Goal: Task Accomplishment & Management: Manage account settings

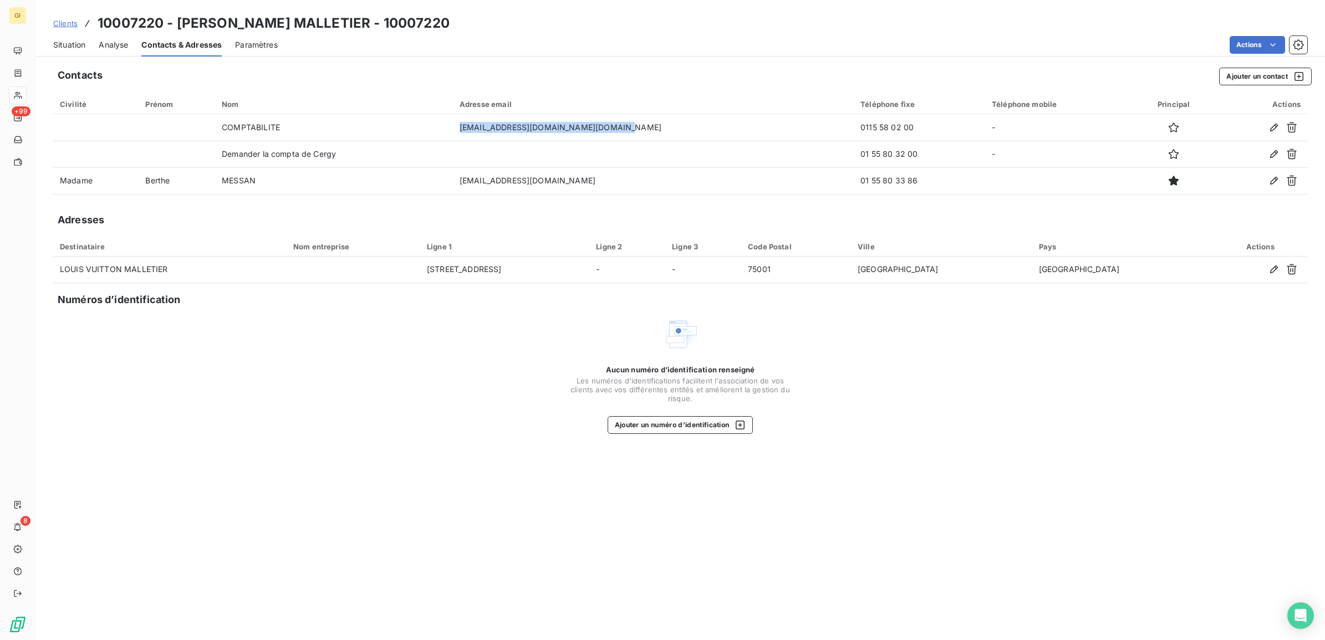
click at [61, 23] on span "Clients" at bounding box center [65, 23] width 24 height 9
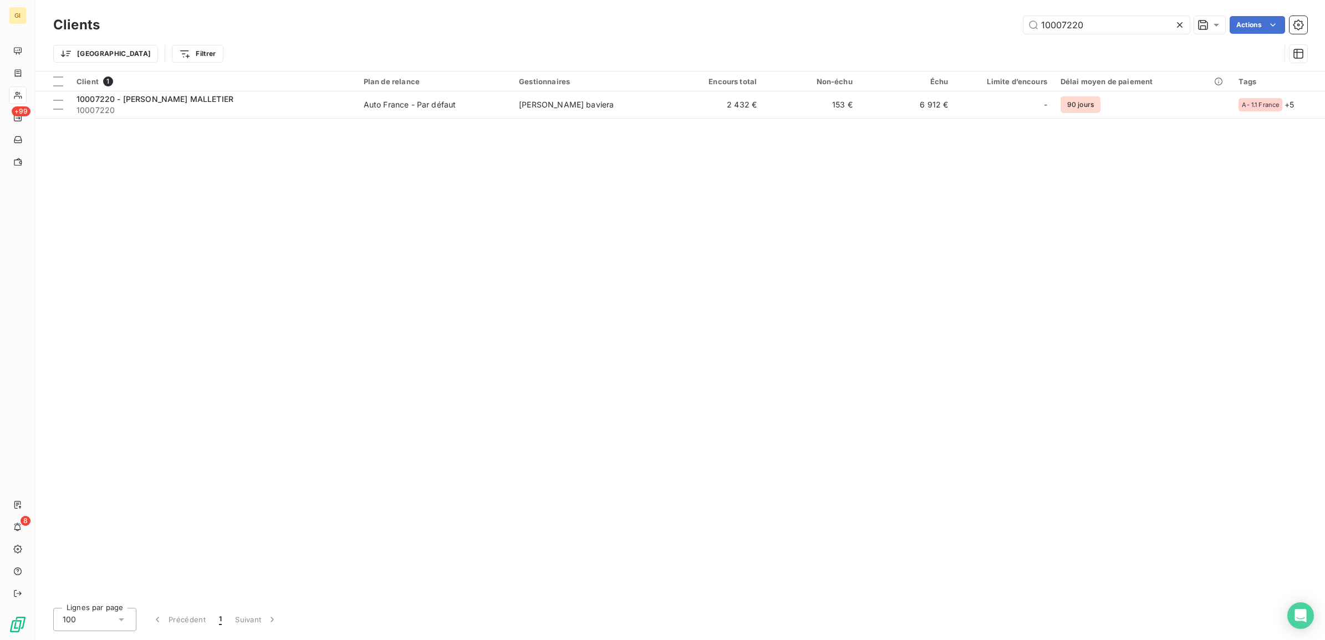
drag, startPoint x: 1087, startPoint y: 29, endPoint x: 887, endPoint y: 44, distance: 200.6
click at [887, 43] on div "Clients 10007220 Actions Trier Filtrer" at bounding box center [680, 42] width 1254 height 58
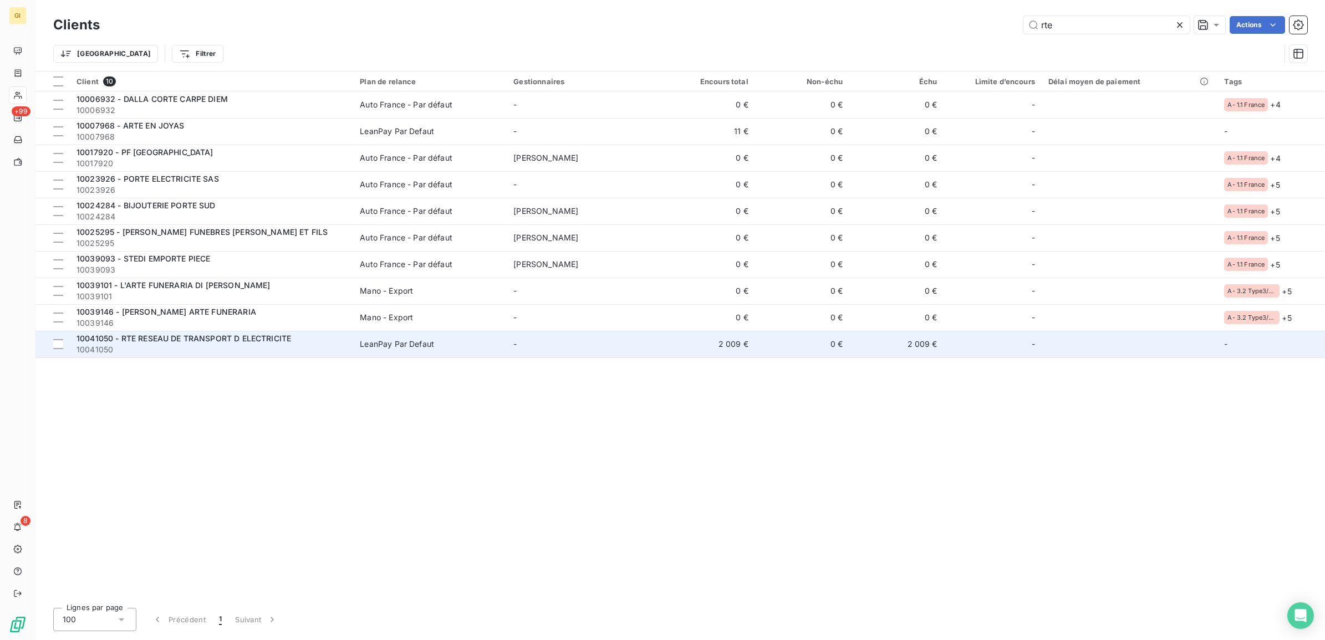
type input "rte"
click at [413, 356] on td "LeanPay Par Defaut" at bounding box center [430, 344] width 154 height 27
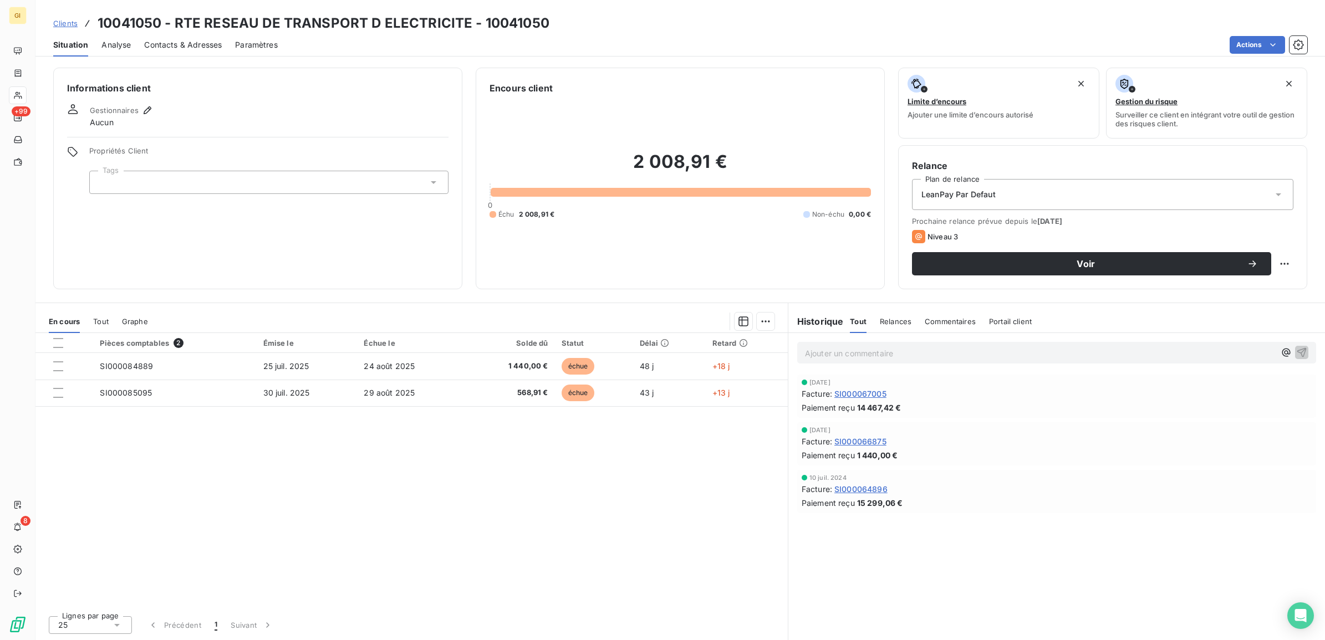
click at [477, 551] on div "Pièces comptables 2 Émise le Échue le Solde dû Statut Délai Retard SI000084889 …" at bounding box center [411, 470] width 752 height 274
click at [191, 42] on span "Contacts & Adresses" at bounding box center [183, 44] width 78 height 11
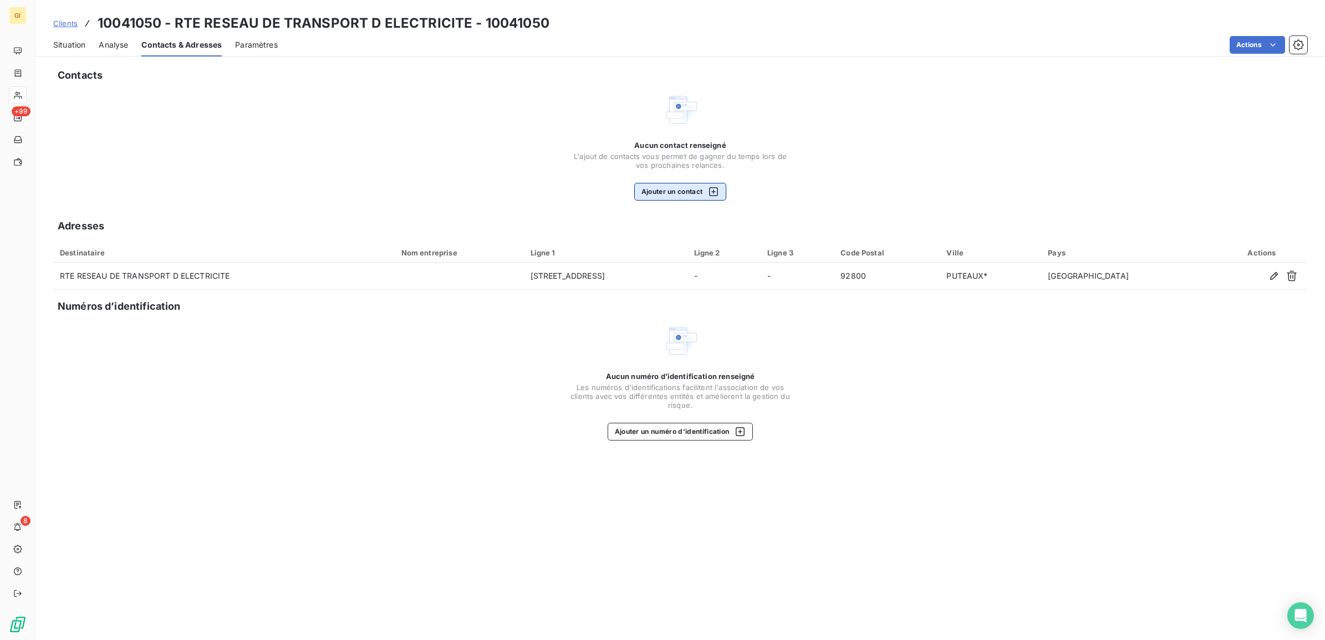
click at [655, 186] on button "Ajouter un contact" at bounding box center [680, 192] width 93 height 18
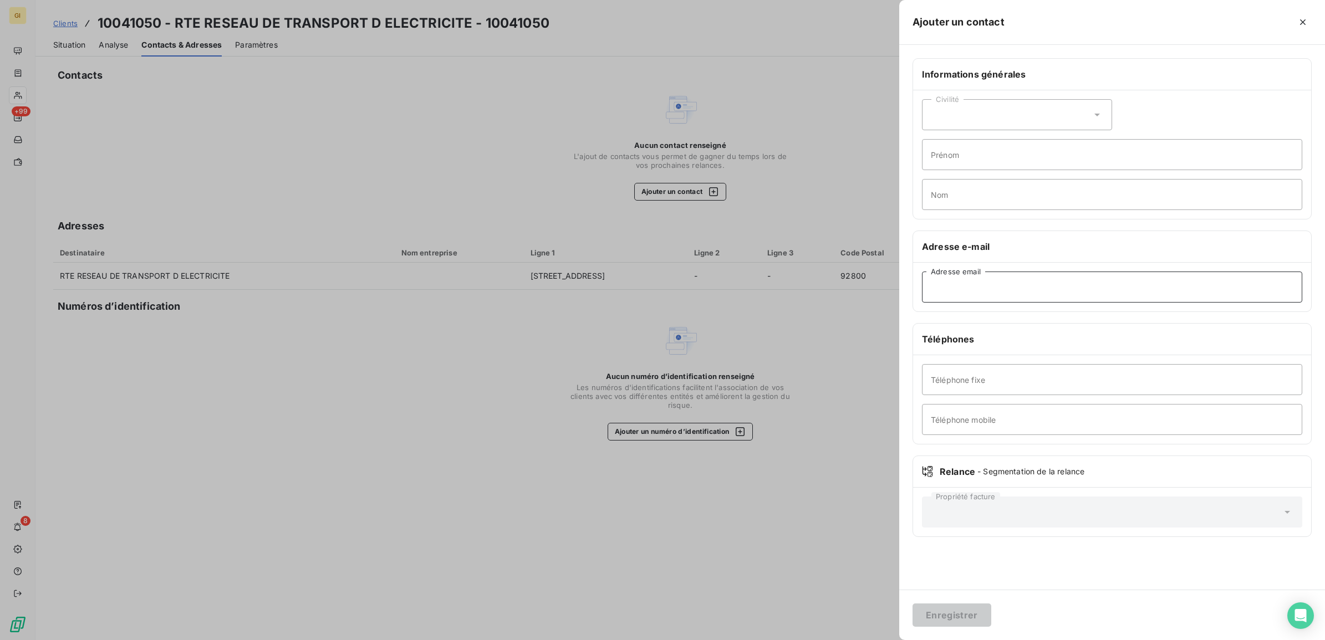
click at [982, 288] on input "Adresse email" at bounding box center [1112, 287] width 380 height 31
paste input "[PERSON_NAME] <[EMAIL_ADDRESS][DOMAIN_NAME]>"
drag, startPoint x: 1010, startPoint y: 289, endPoint x: 876, endPoint y: 283, distance: 134.8
click at [876, 640] on div "Ajouter un contact Informations générales Civilité Prénom Nom Adresse e-mail [P…" at bounding box center [662, 640] width 1325 height 0
click at [1097, 289] on input "[EMAIL_ADDRESS][DOMAIN_NAME]>" at bounding box center [1112, 287] width 380 height 31
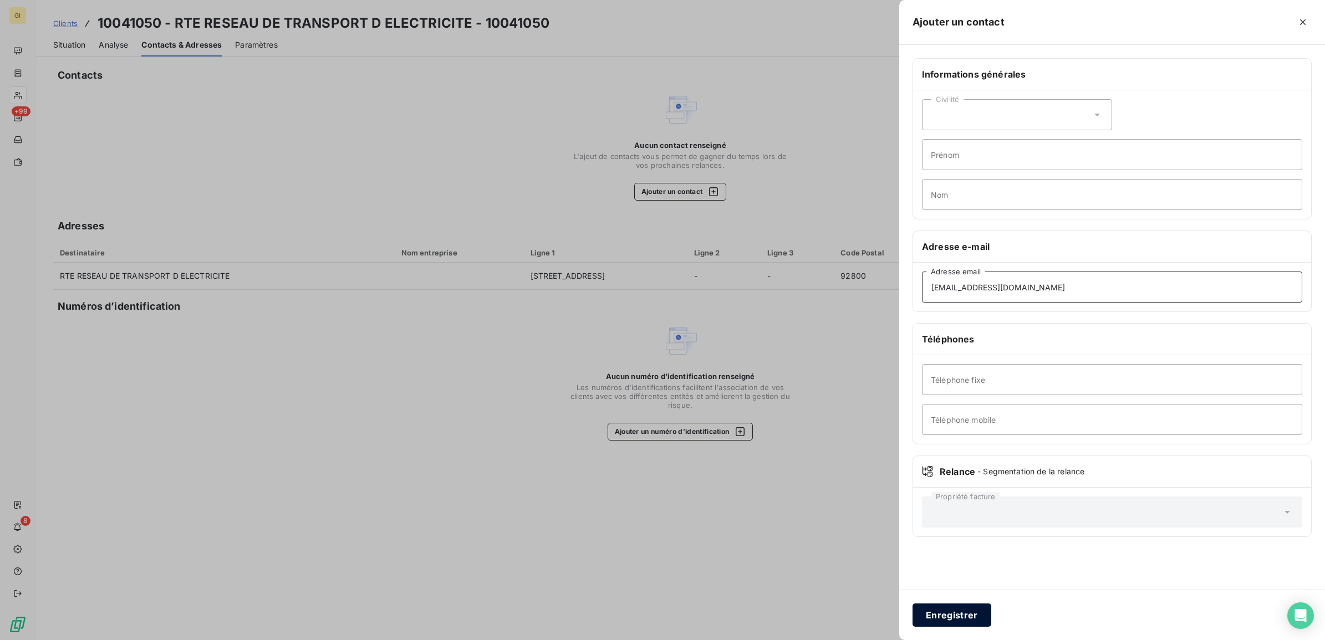
type input "[EMAIL_ADDRESS][DOMAIN_NAME]"
click at [959, 613] on button "Enregistrer" at bounding box center [951, 615] width 79 height 23
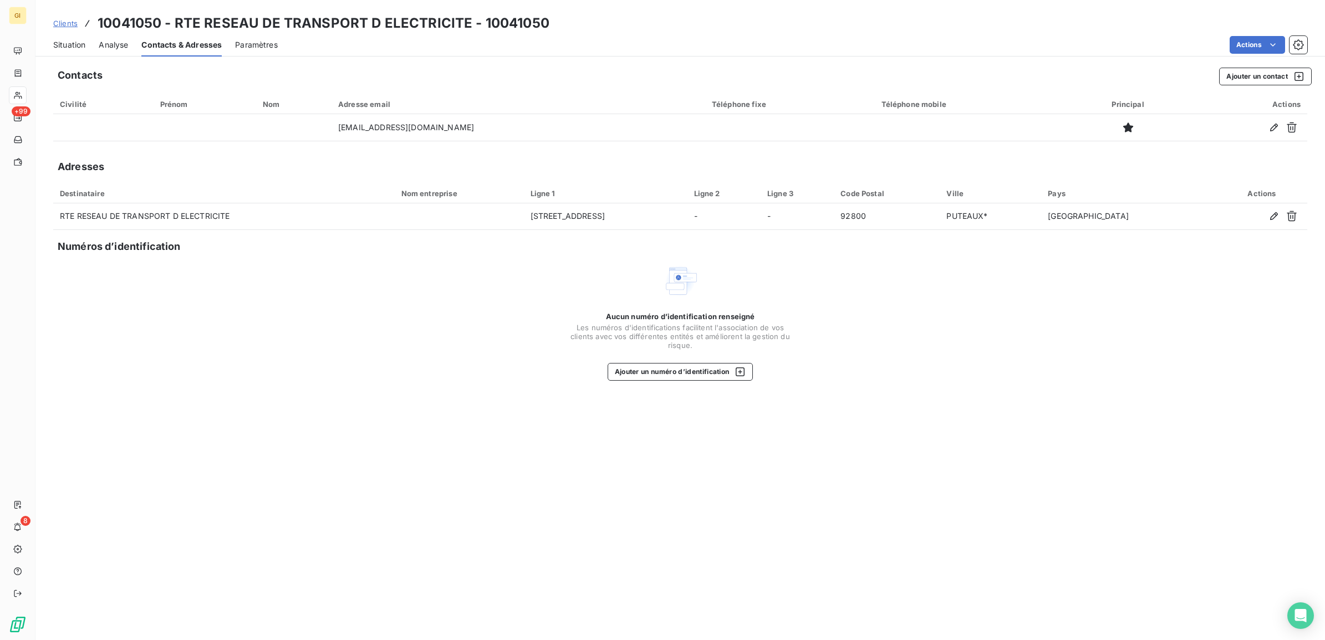
click at [67, 25] on span "Clients" at bounding box center [65, 23] width 24 height 9
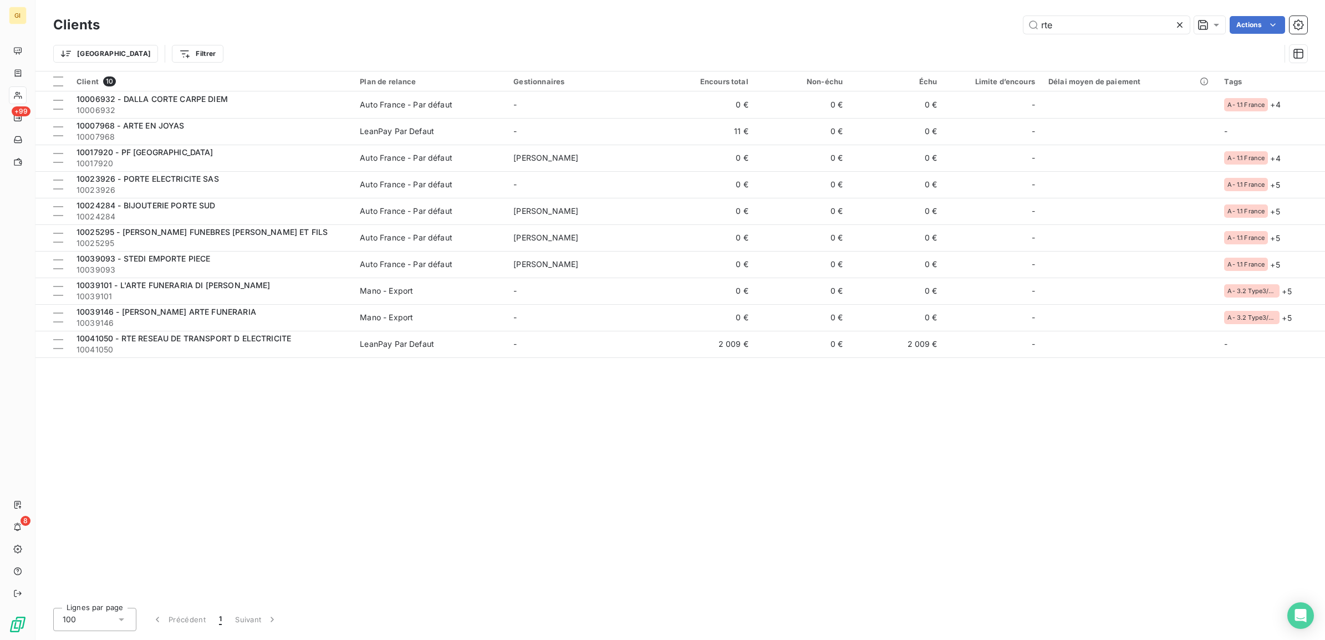
drag, startPoint x: 1069, startPoint y: 25, endPoint x: 922, endPoint y: 40, distance: 147.6
click at [999, 28] on div "rte Actions" at bounding box center [710, 25] width 1194 height 18
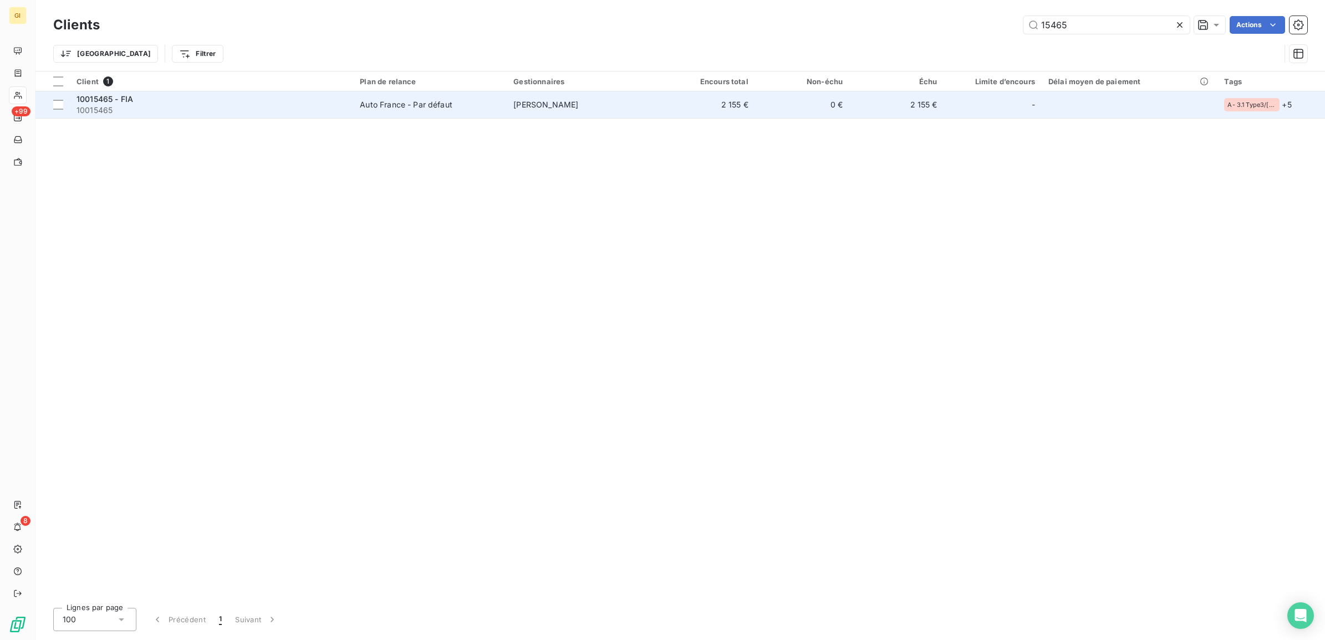
type input "15465"
click at [231, 94] on div "10015465 - FIA" at bounding box center [211, 99] width 270 height 11
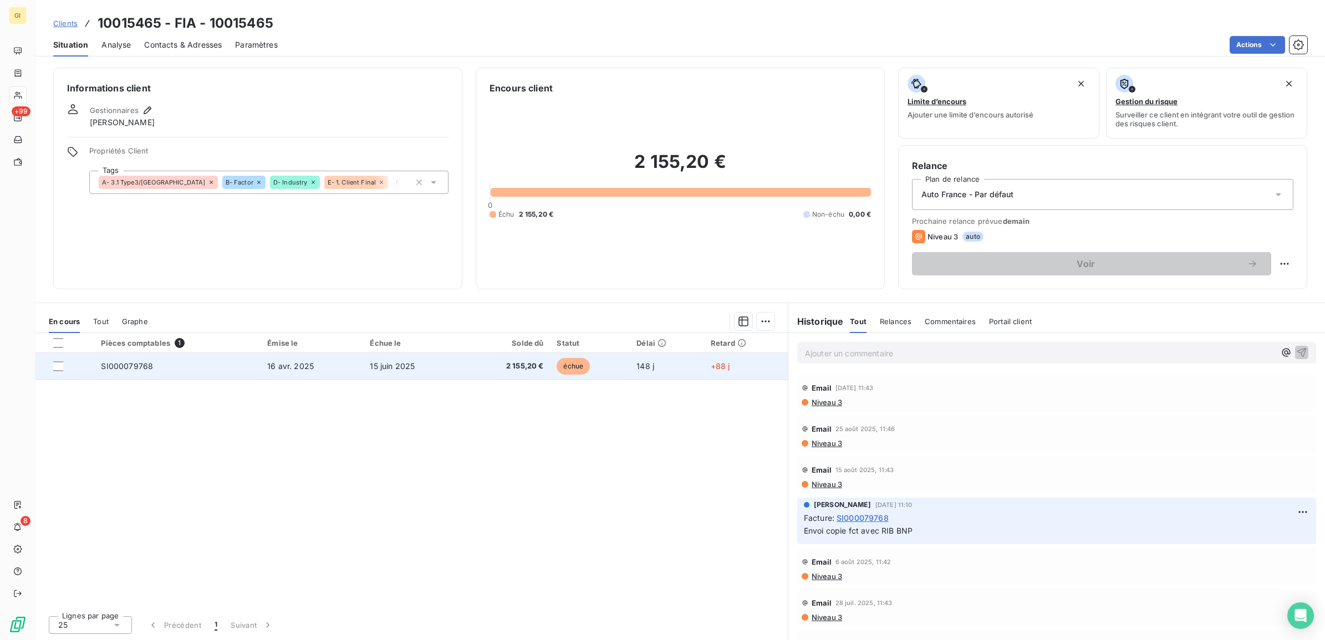
click at [380, 370] on span "15 juin 2025" at bounding box center [392, 365] width 45 height 9
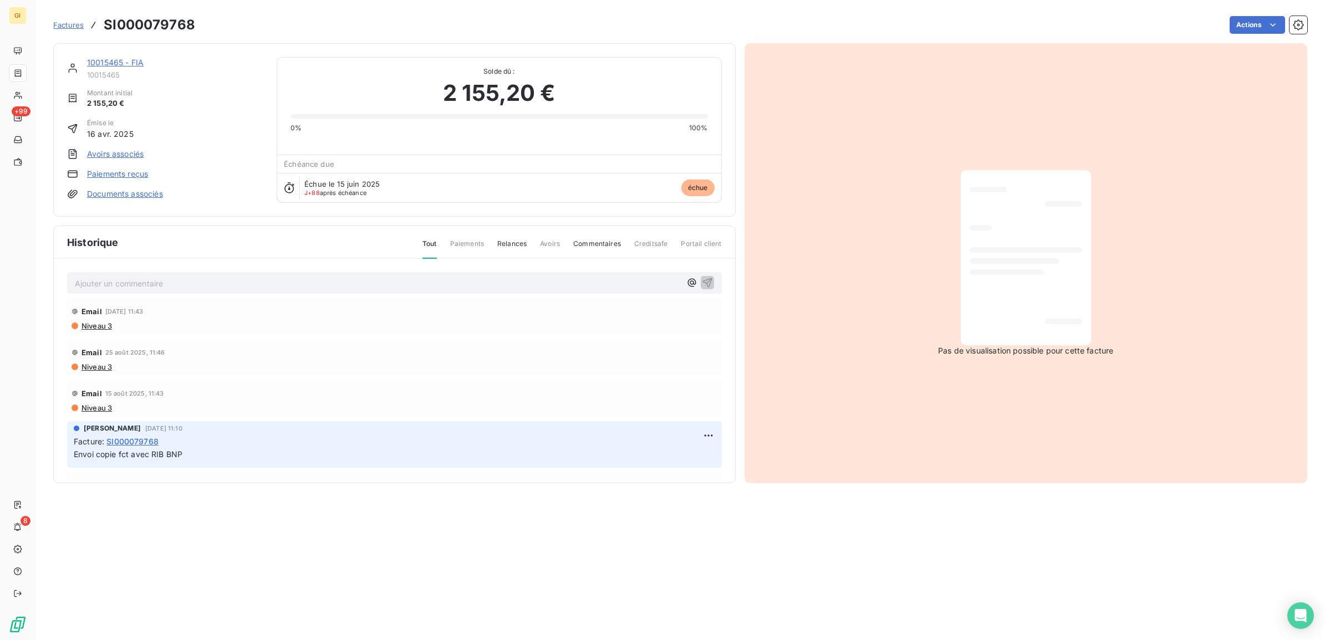
click at [179, 279] on p "Ajouter un commentaire ﻿" at bounding box center [378, 284] width 606 height 14
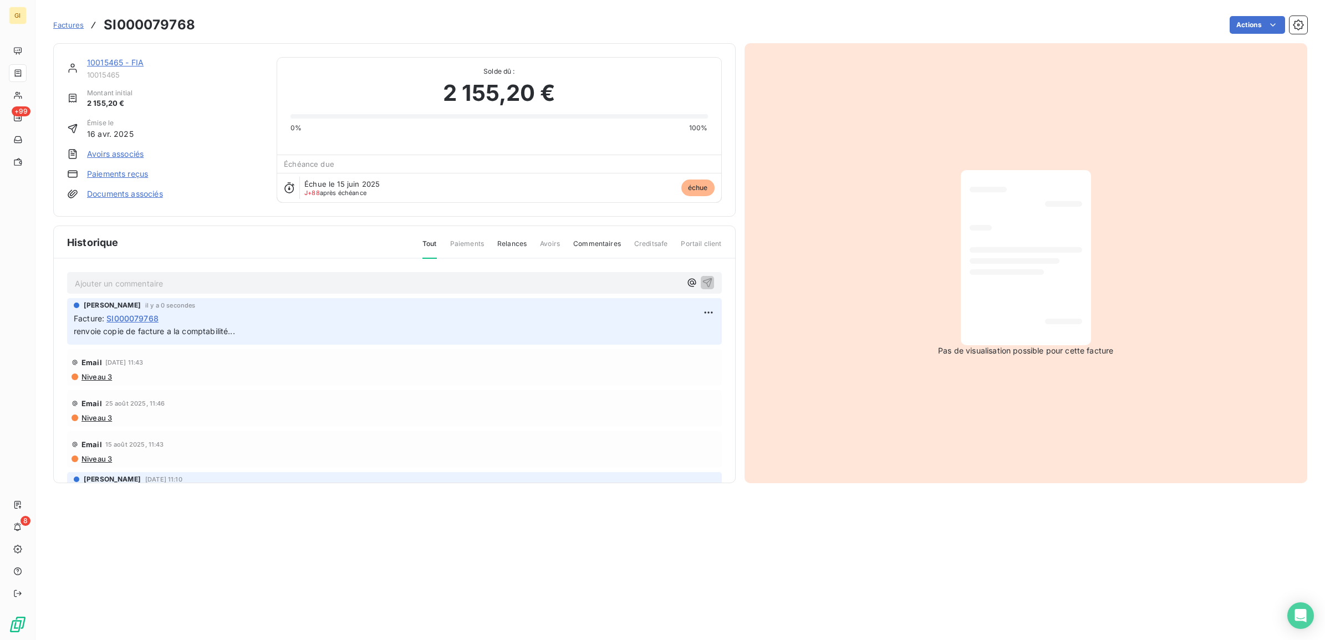
click at [135, 64] on link "10015465 - FIA" at bounding box center [115, 62] width 57 height 9
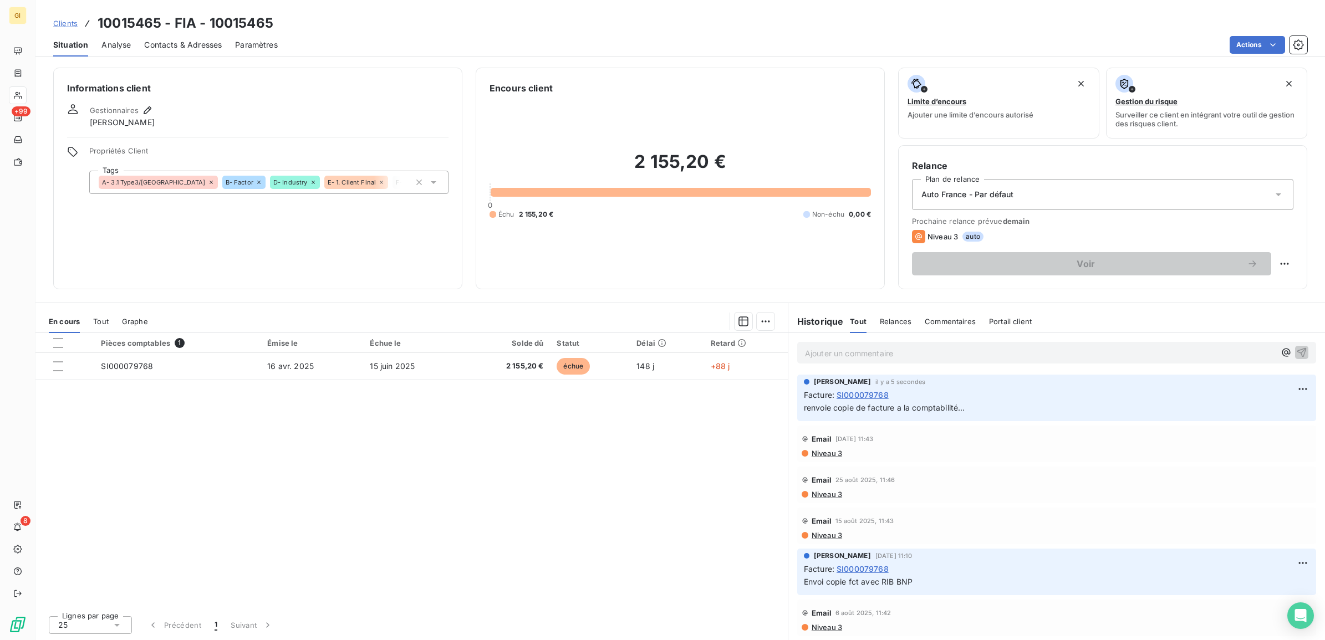
click at [176, 40] on span "Contacts & Adresses" at bounding box center [183, 44] width 78 height 11
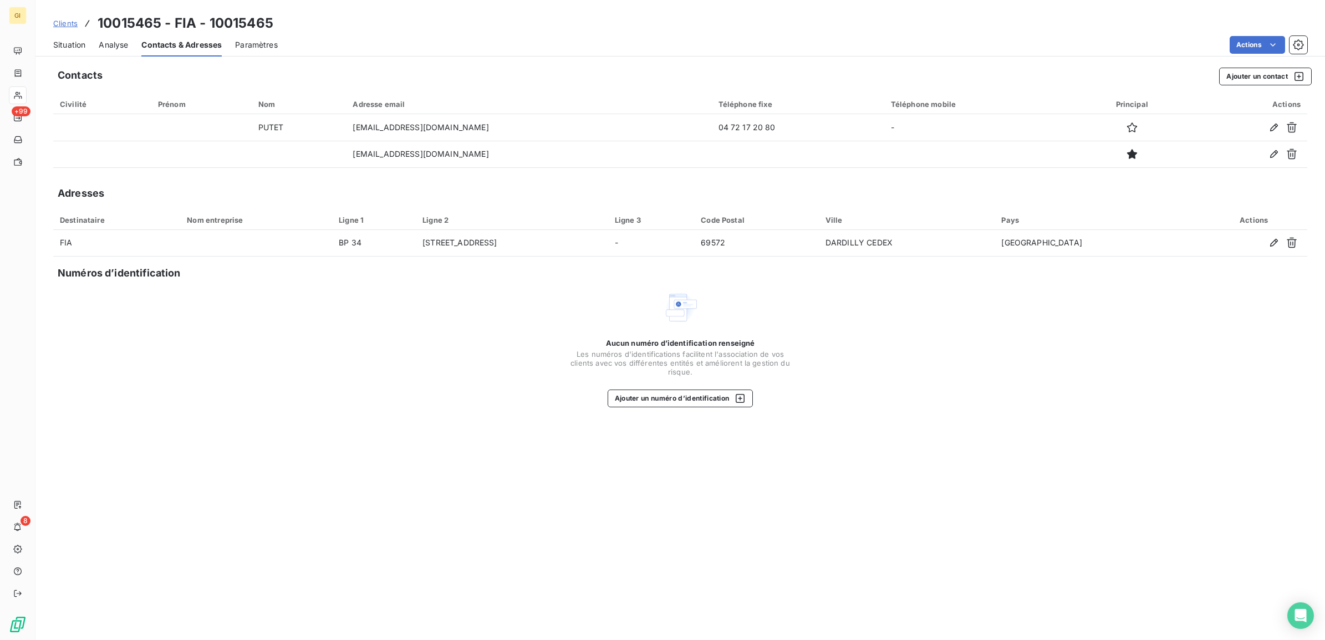
click at [840, 633] on div "Contacts Ajouter un contact Civilité Prénom Nom Adresse email Téléphone fixe Té…" at bounding box center [679, 350] width 1289 height 579
